Goal: Transaction & Acquisition: Obtain resource

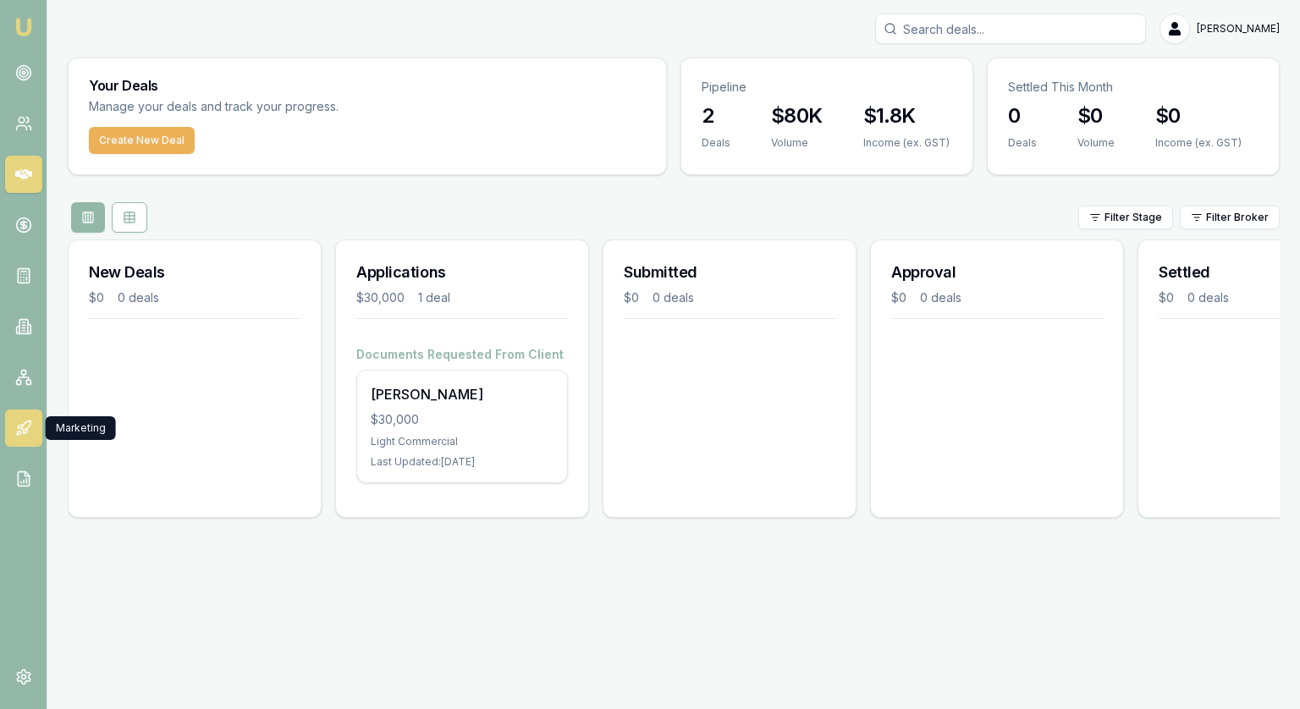
click at [27, 434] on icon at bounding box center [23, 428] width 17 height 17
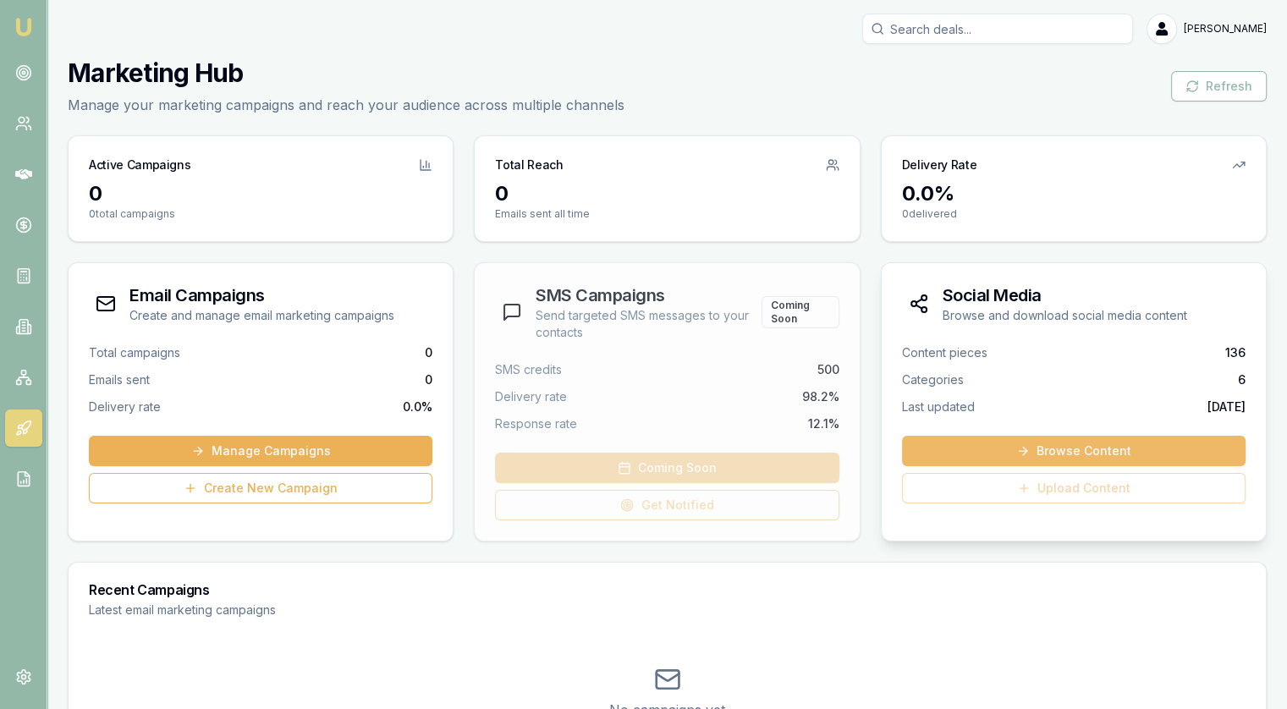
click at [1083, 446] on link "Browse Content" at bounding box center [1074, 451] width 344 height 30
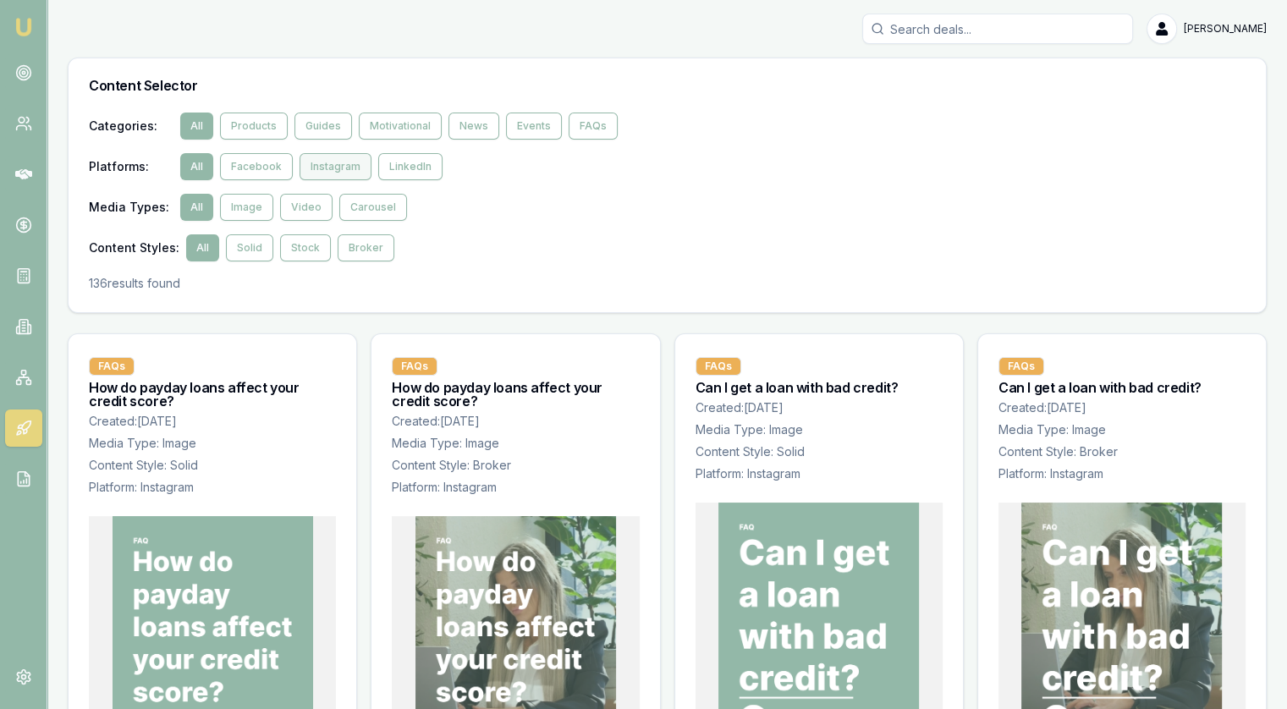
click at [332, 169] on button "Instagram" at bounding box center [336, 166] width 72 height 27
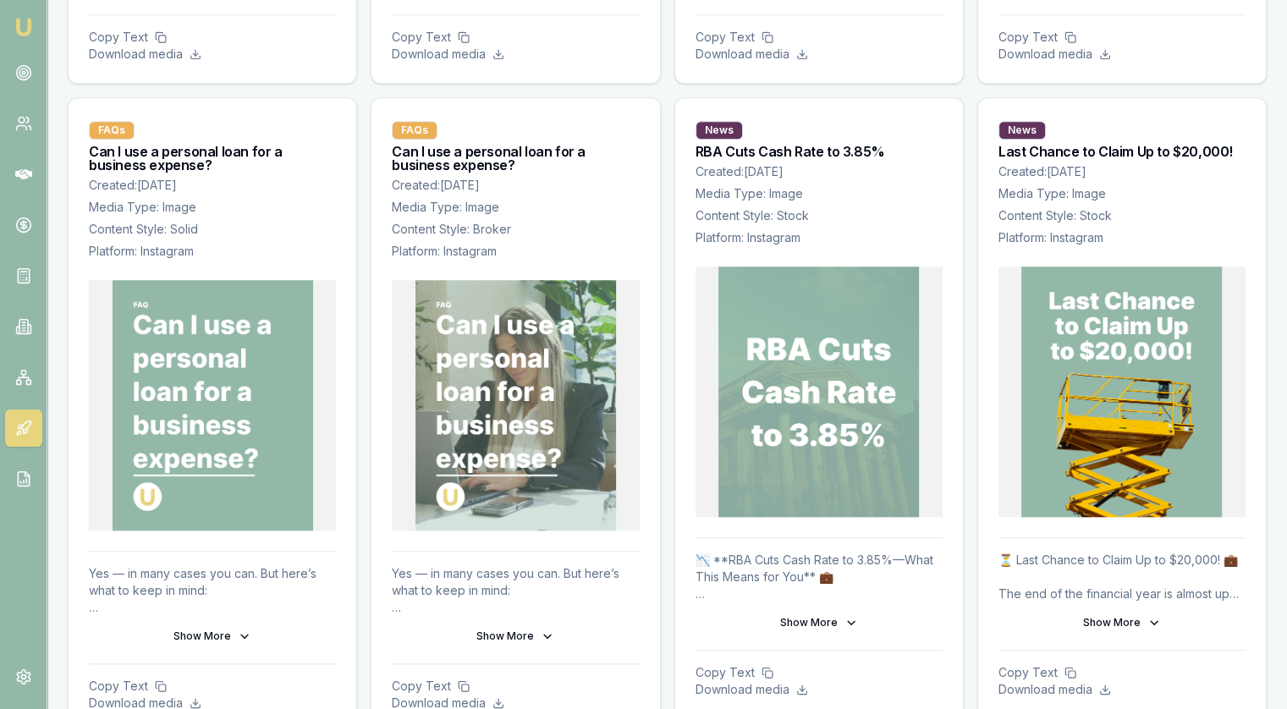
scroll to position [1524, 0]
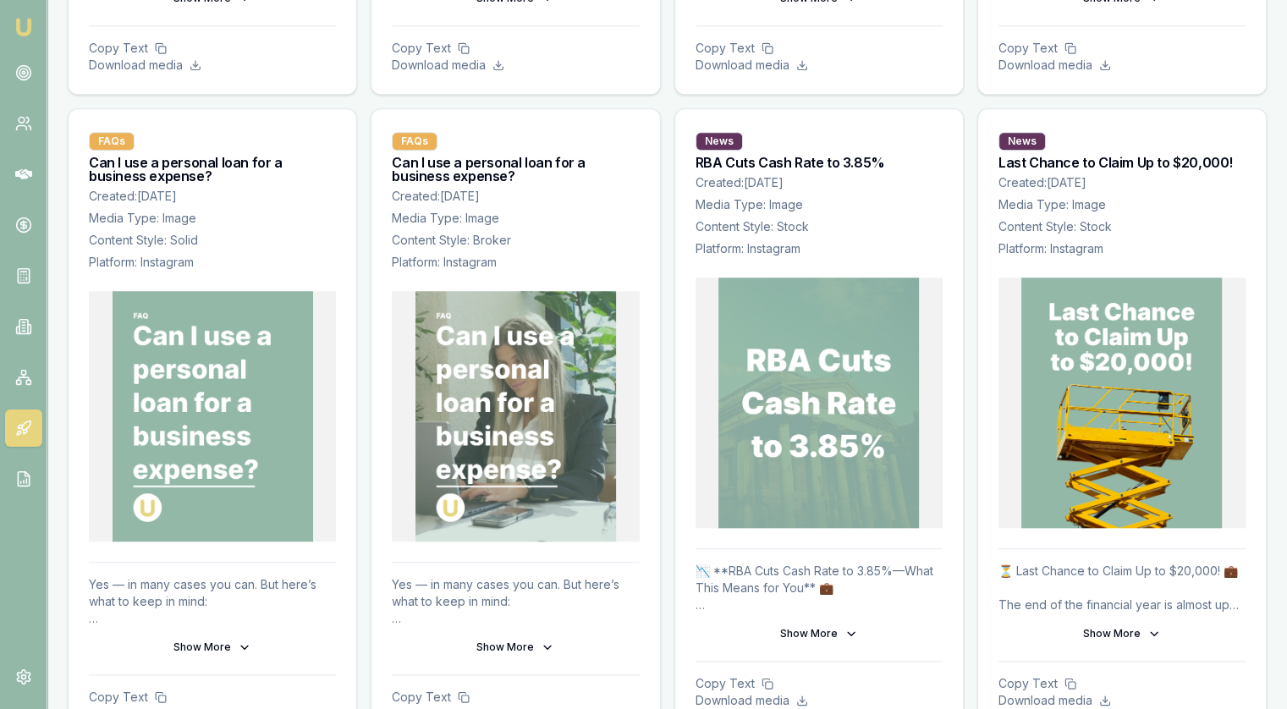
click at [231, 646] on button "Show More" at bounding box center [212, 647] width 247 height 27
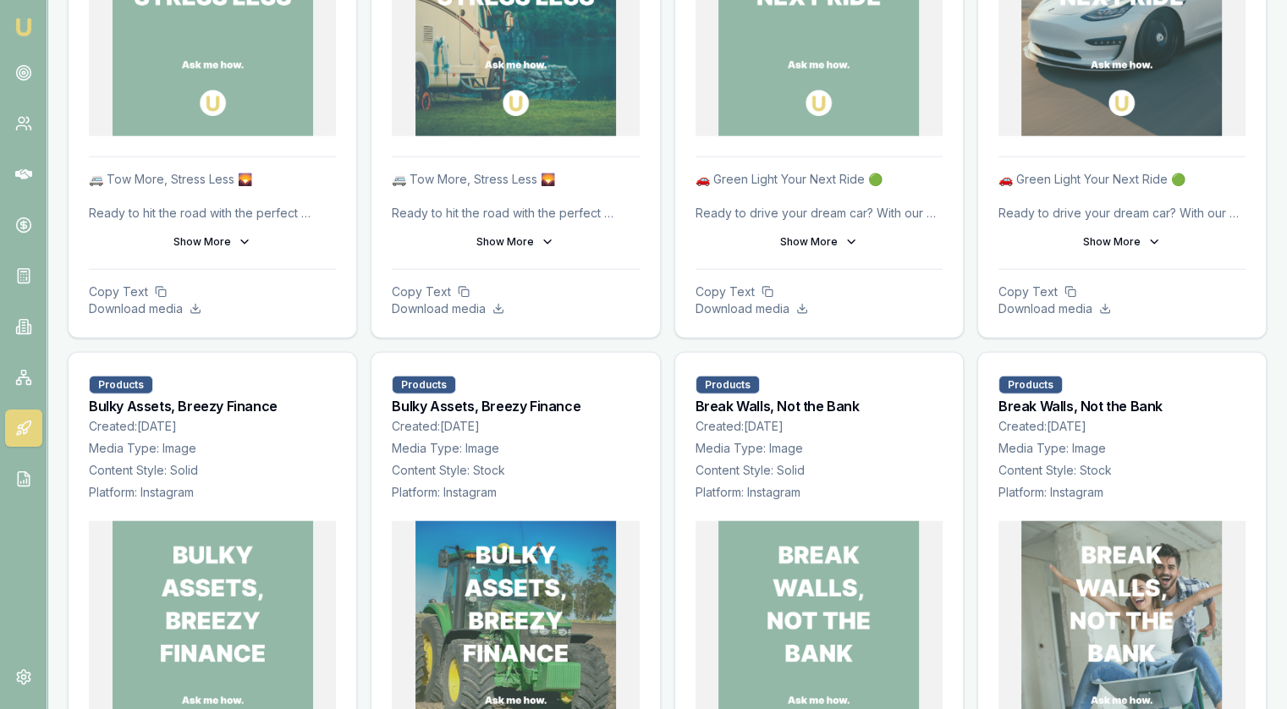
scroll to position [4317, 0]
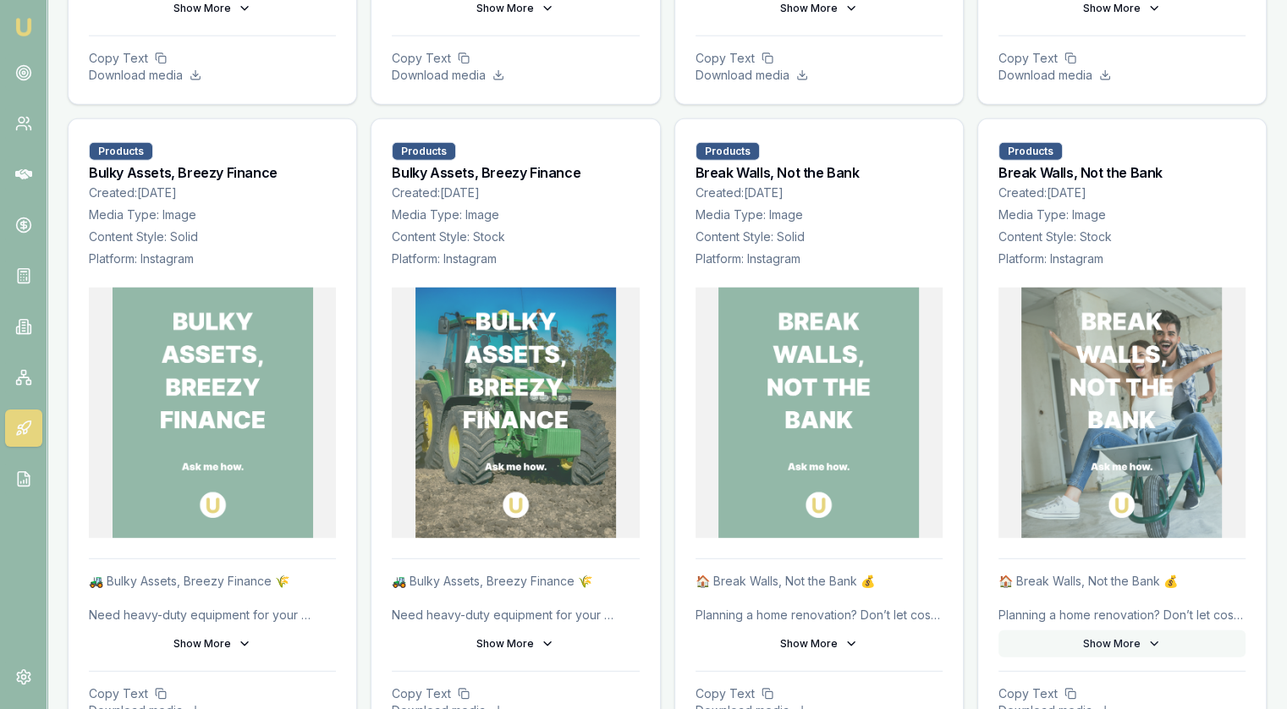
click at [1100, 639] on button "Show More" at bounding box center [1122, 644] width 247 height 27
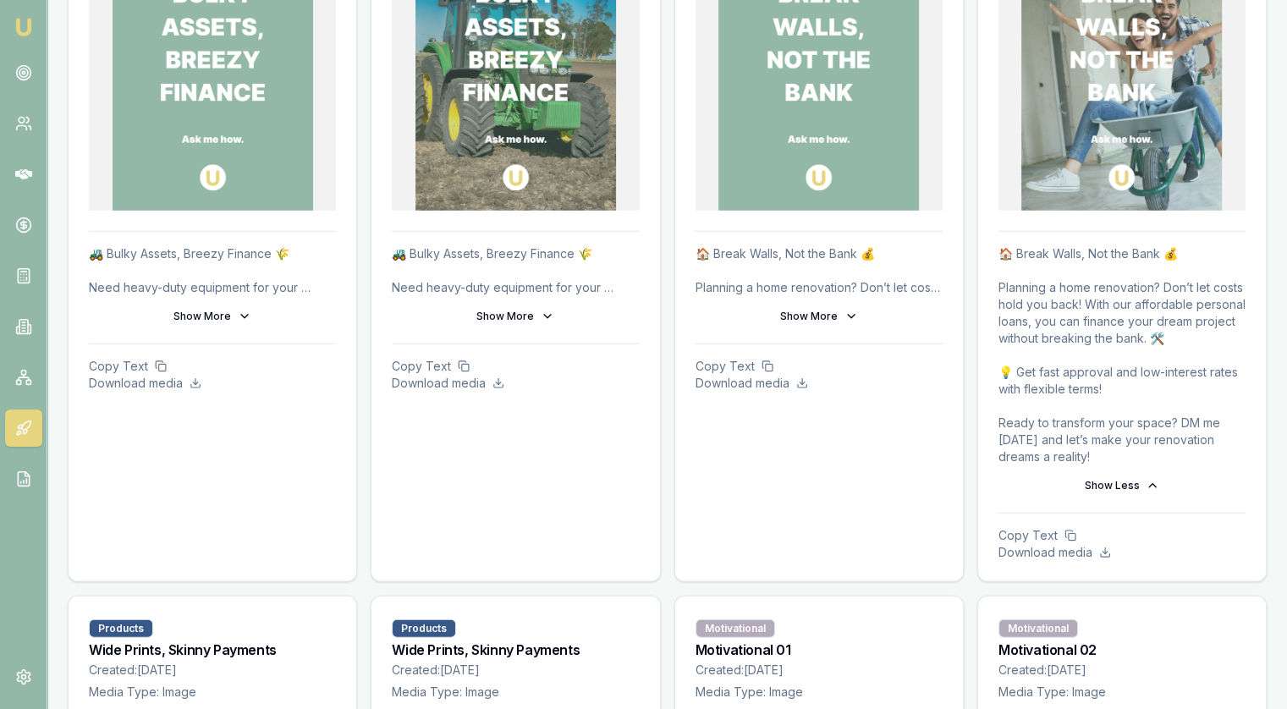
scroll to position [4656, 0]
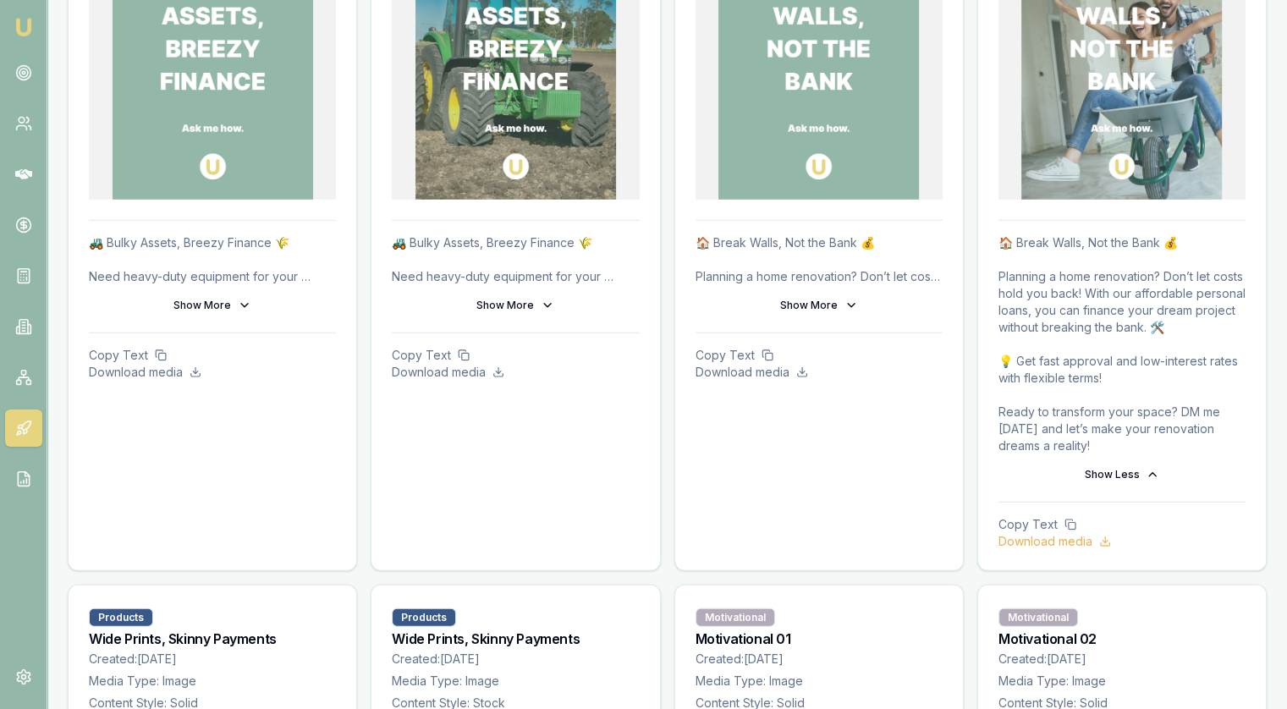
click at [1052, 540] on p "Download media" at bounding box center [1122, 541] width 247 height 17
click at [1028, 523] on p "Copy Text" at bounding box center [1122, 524] width 247 height 17
